Goal: Task Accomplishment & Management: Manage account settings

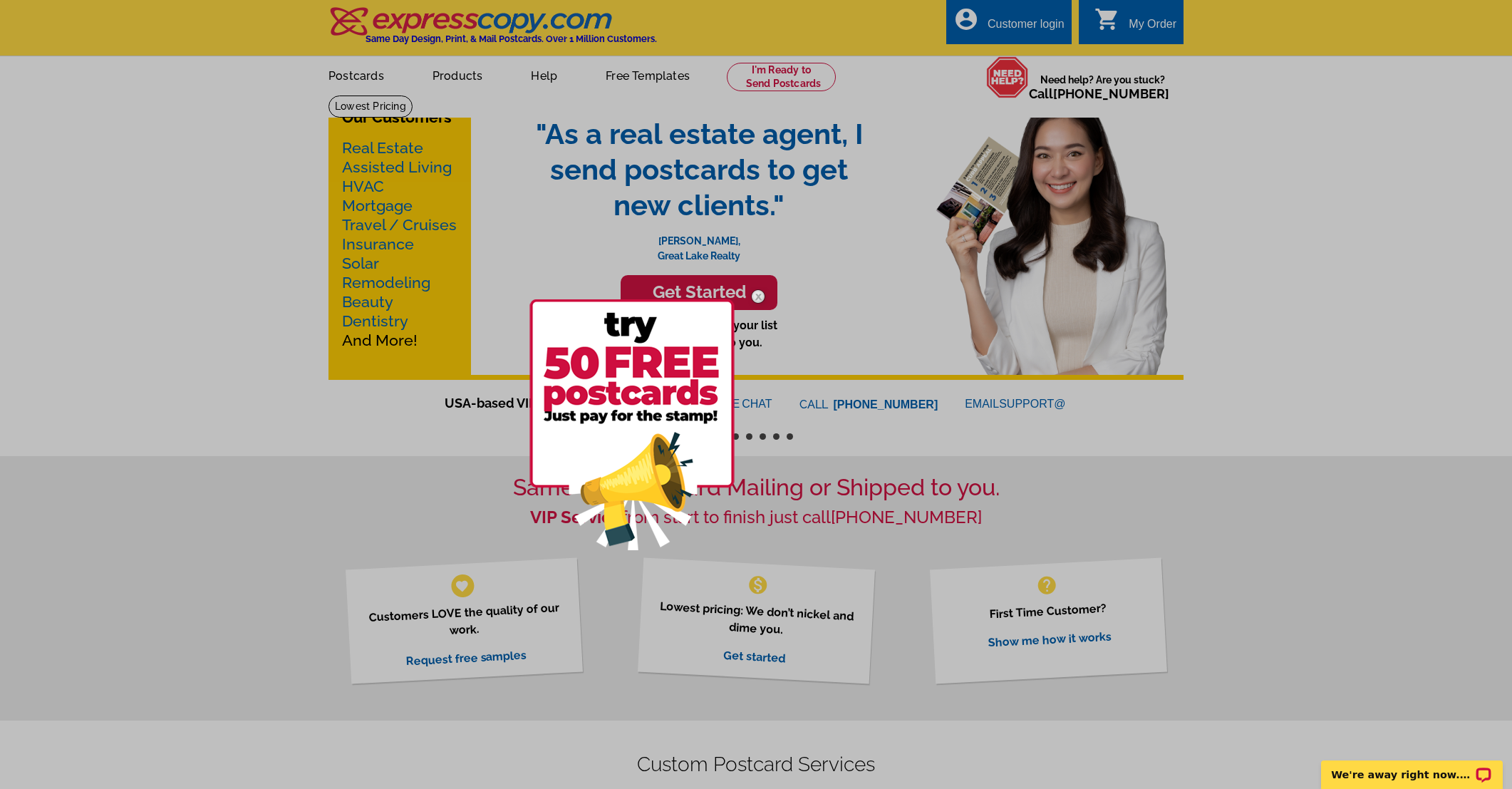
click at [1251, 266] on div at bounding box center [756, 394] width 1512 height 789
click at [568, 260] on div at bounding box center [756, 394] width 1512 height 789
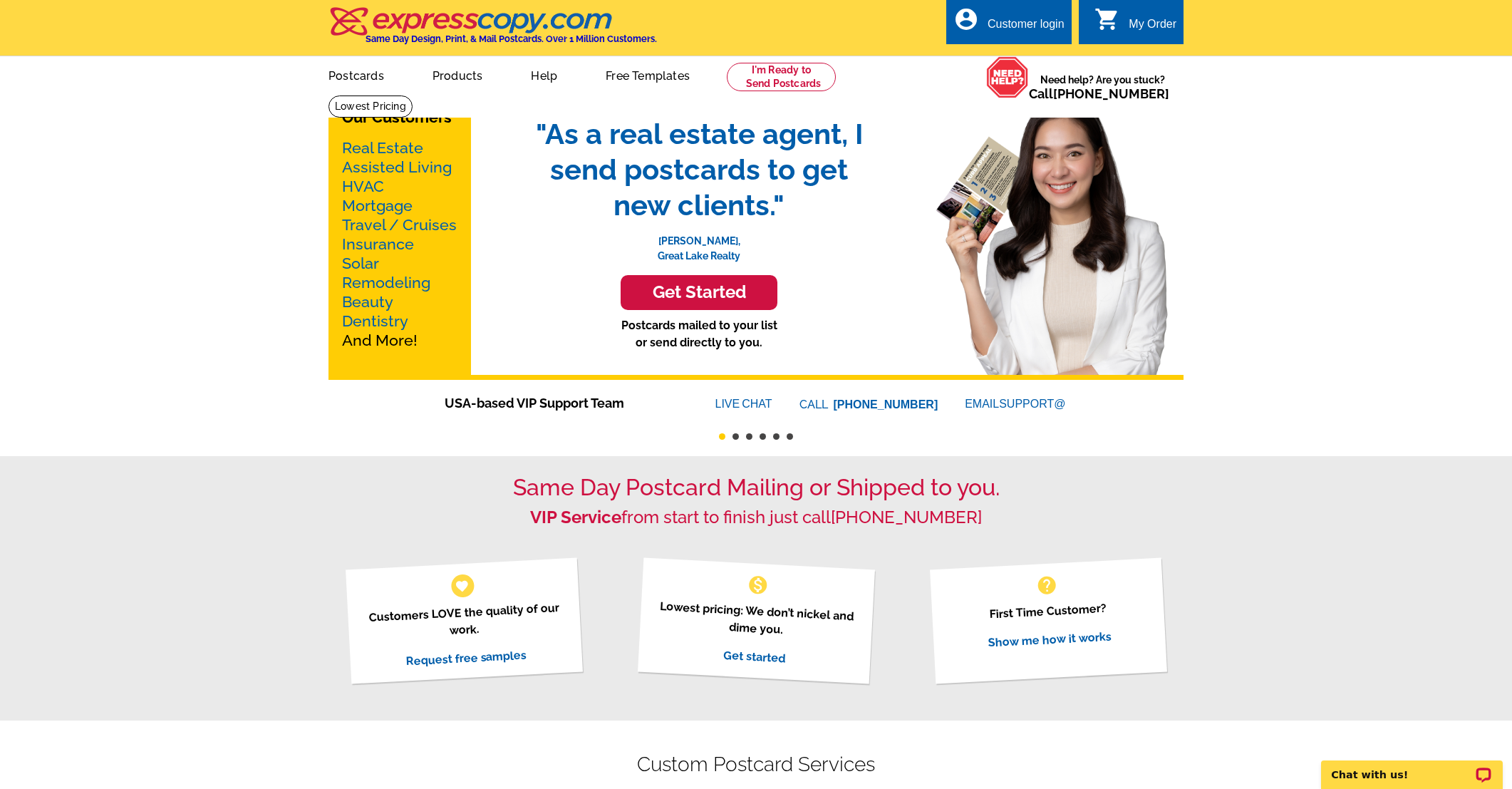
click at [1020, 24] on div "Customer login" at bounding box center [1025, 27] width 77 height 20
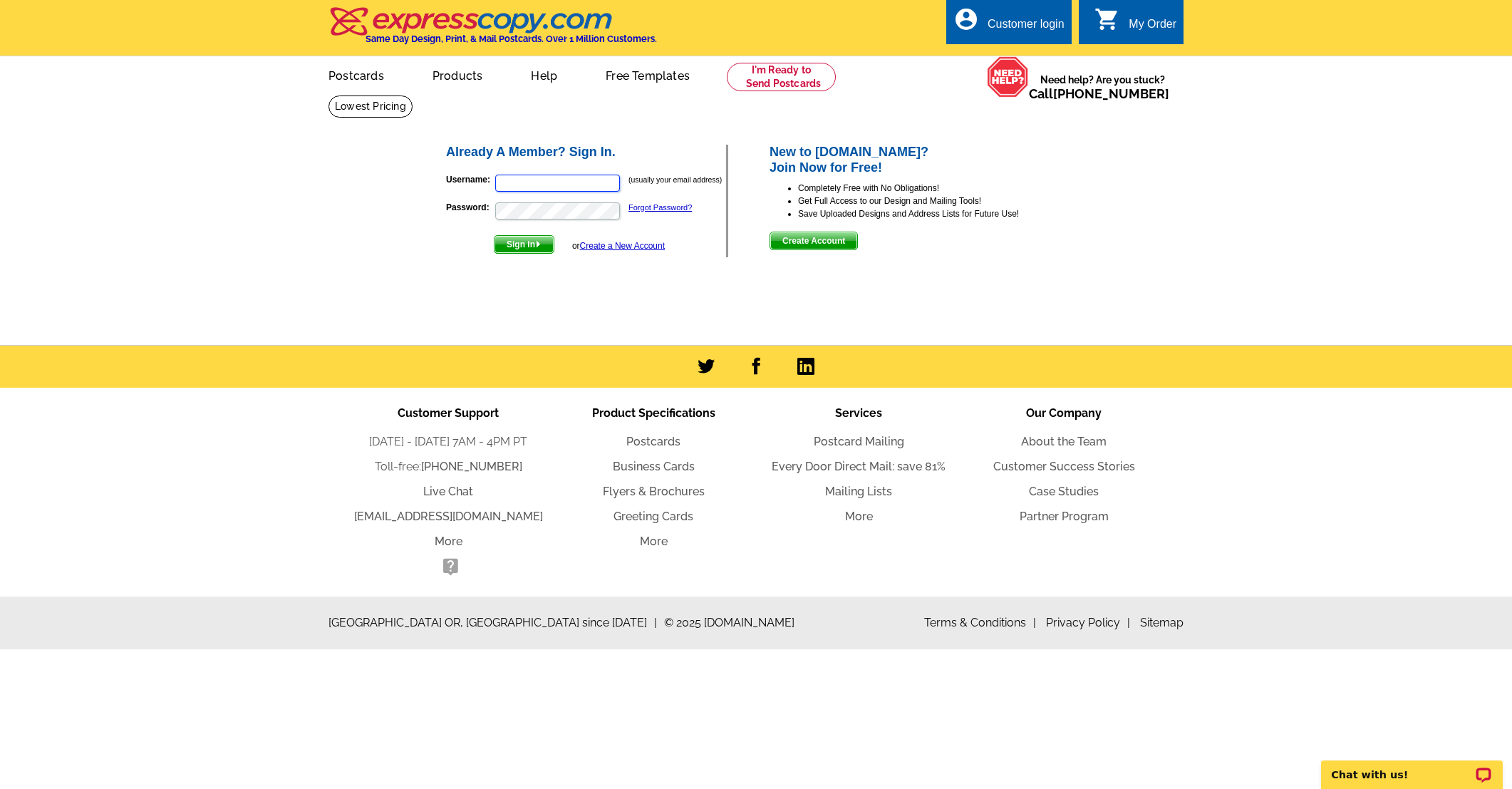
type input "[PERSON_NAME][EMAIL_ADDRESS][DOMAIN_NAME]"
click at [542, 245] on img "submit" at bounding box center [538, 244] width 7 height 7
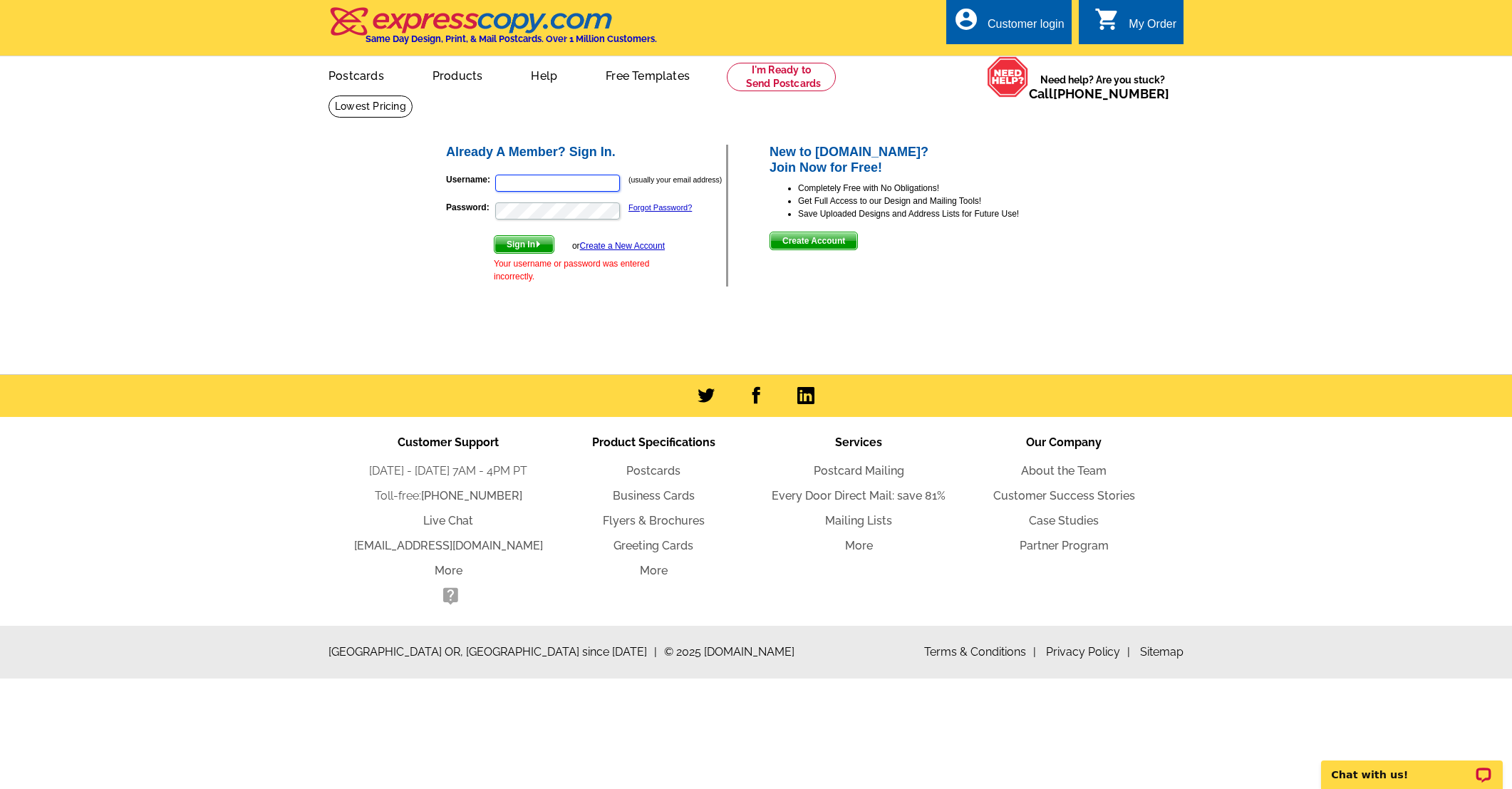
type input "[PERSON_NAME][EMAIL_ADDRESS][DOMAIN_NAME]"
click at [586, 184] on input "[PERSON_NAME][EMAIL_ADDRESS][DOMAIN_NAME]" at bounding box center [557, 183] width 125 height 17
type input "[PERSON_NAME][EMAIL_ADDRESS][DOMAIN_NAME]"
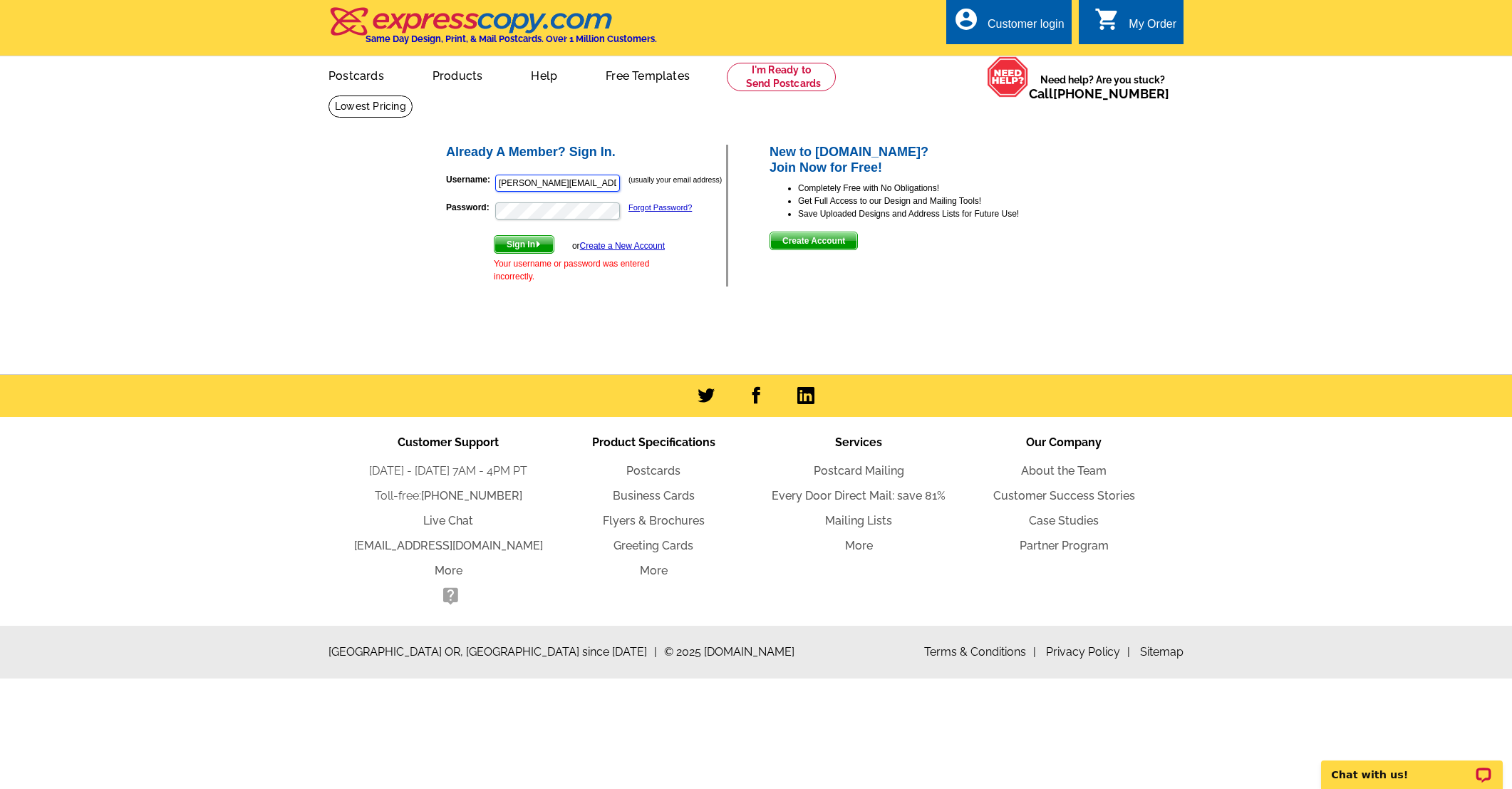
click at [525, 244] on button "Sign In" at bounding box center [524, 245] width 60 height 19
